Goal: Transaction & Acquisition: Purchase product/service

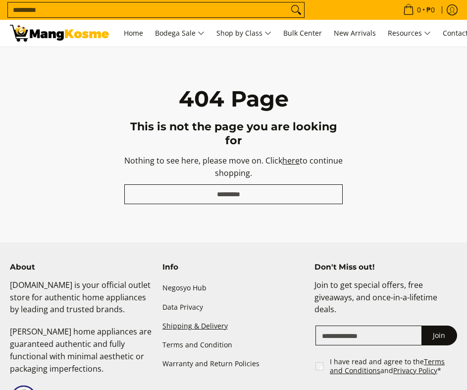
scroll to position [37, 0]
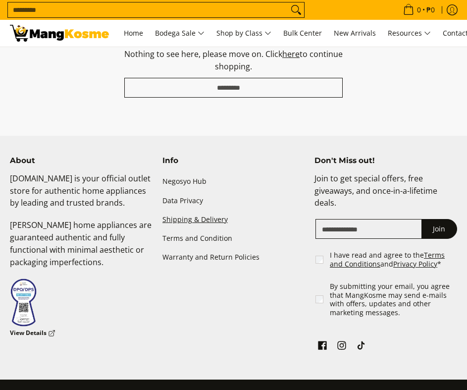
drag, startPoint x: 0, startPoint y: 0, endPoint x: 248, endPoint y: 184, distance: 308.3
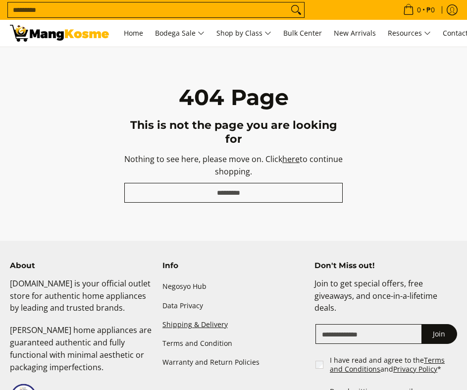
scroll to position [0, 0]
